Goal: Information Seeking & Learning: Learn about a topic

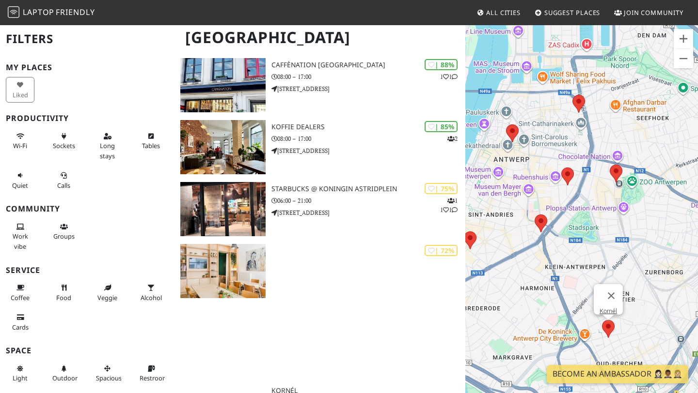
scroll to position [237, 0]
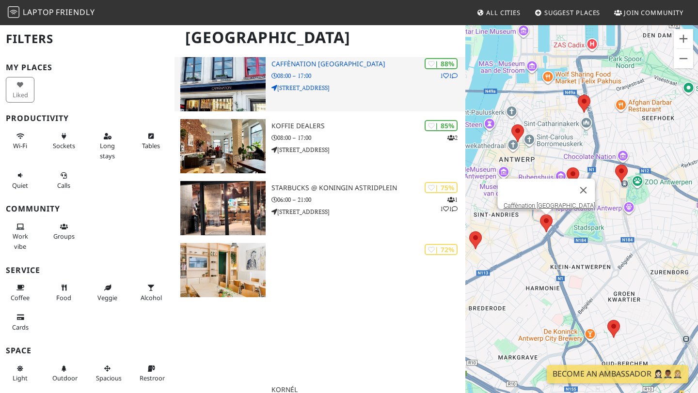
click at [227, 83] on img at bounding box center [222, 84] width 85 height 54
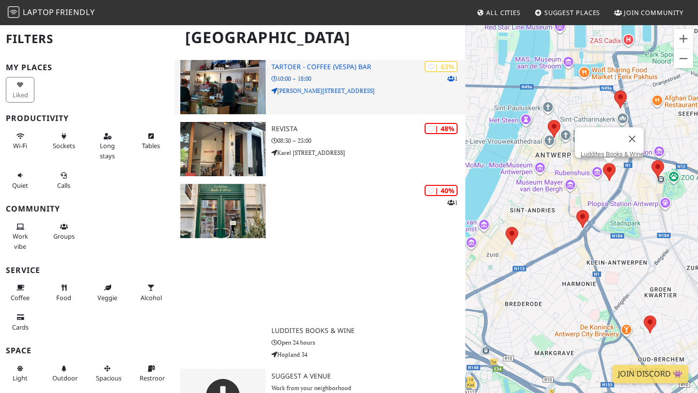
scroll to position [656, 0]
